Goal: Navigation & Orientation: Find specific page/section

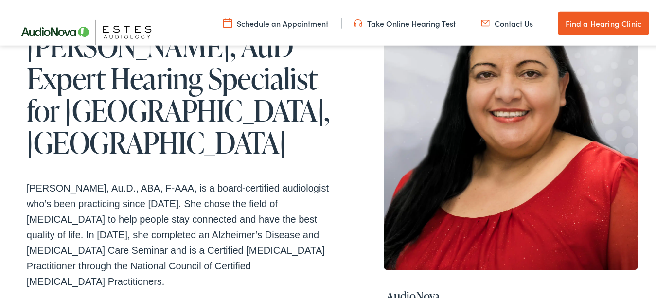
scroll to position [84, 0]
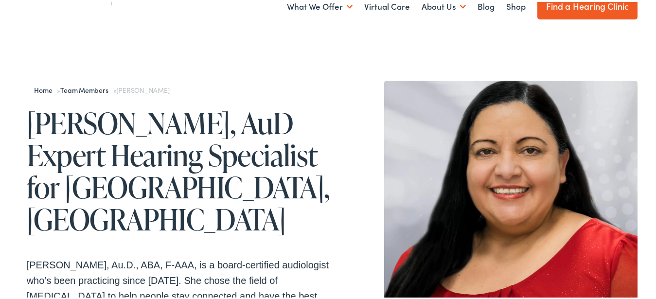
scroll to position [0, 0]
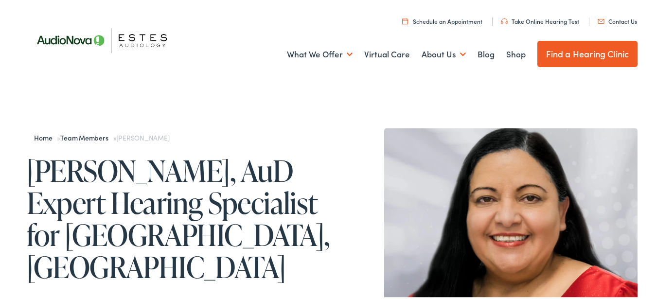
click at [61, 40] on img at bounding box center [107, 38] width 160 height 56
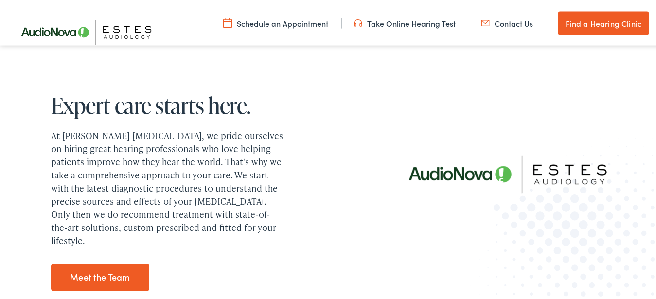
scroll to position [1191, 0]
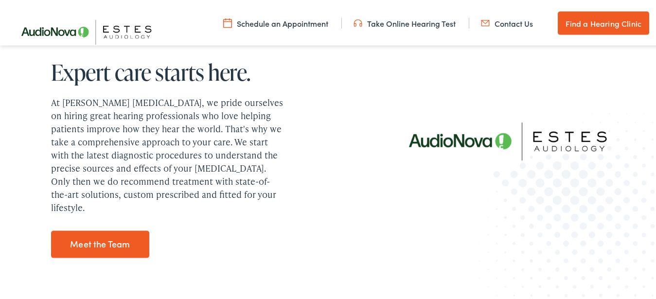
click at [104, 229] on link "Meet the Team" at bounding box center [100, 242] width 99 height 27
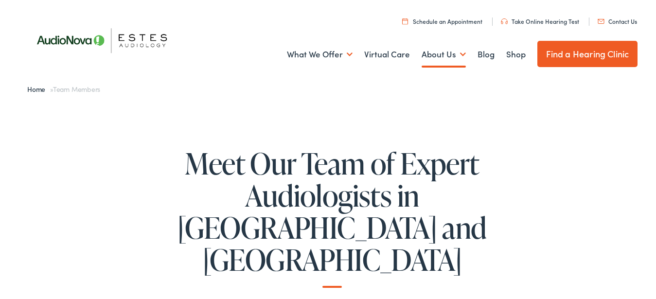
click at [62, 36] on img at bounding box center [107, 38] width 160 height 56
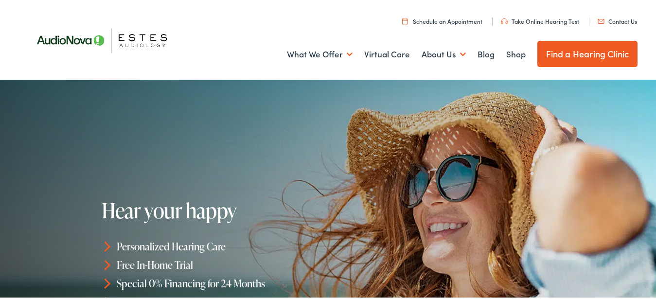
click at [146, 36] on img at bounding box center [107, 38] width 160 height 56
